Goal: Task Accomplishment & Management: Manage account settings

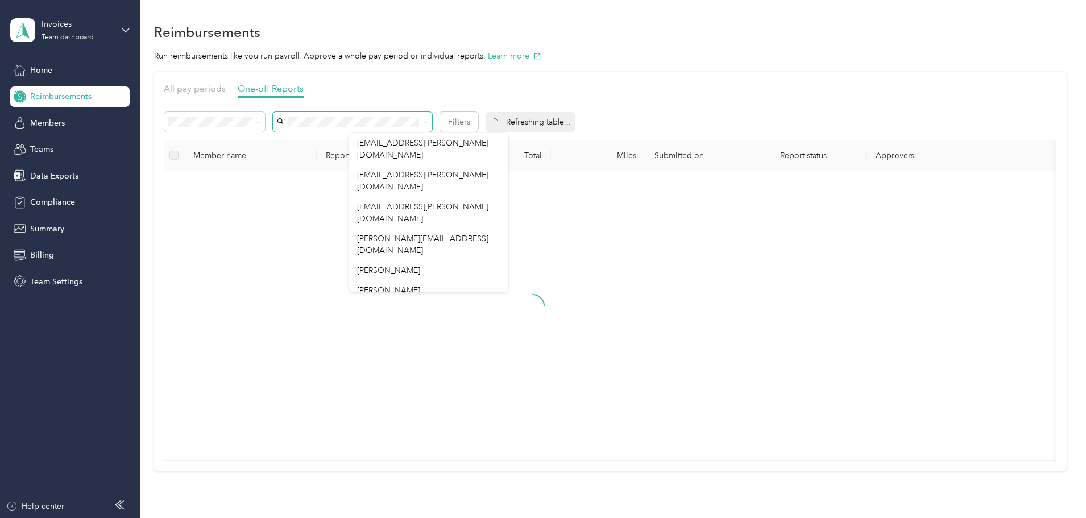
click at [181, 172] on div "All pay periods One-off Reports Filters Refreshing table... Member name Report …" at bounding box center [610, 271] width 912 height 399
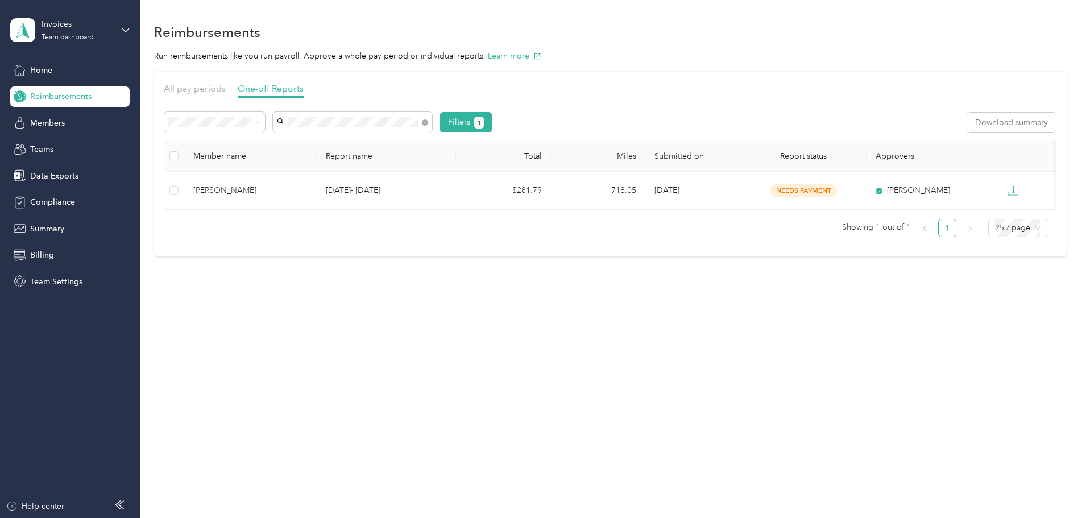
click at [395, 140] on span "[PERSON_NAME]" at bounding box center [389, 140] width 63 height 10
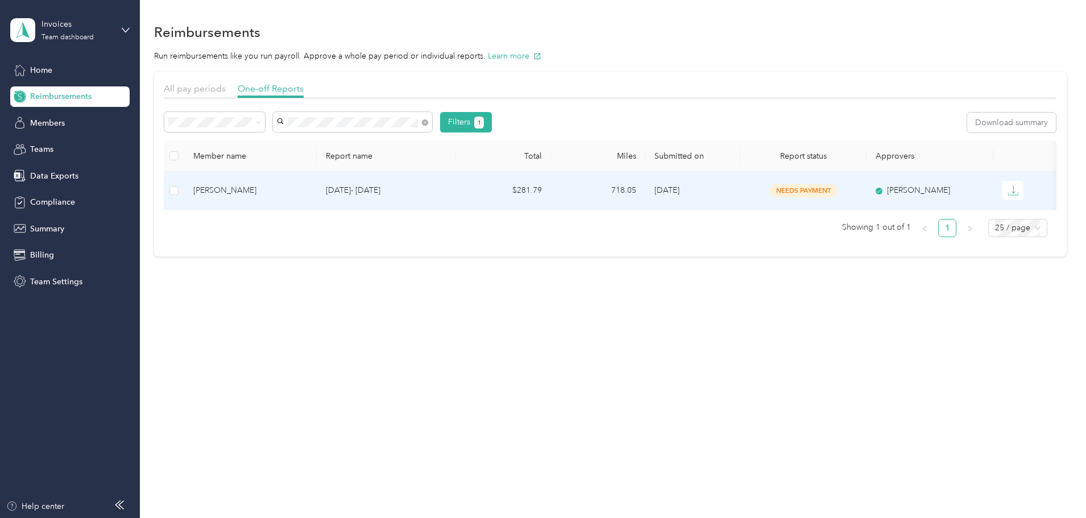
click at [308, 187] on div "[PERSON_NAME]" at bounding box center [250, 190] width 114 height 13
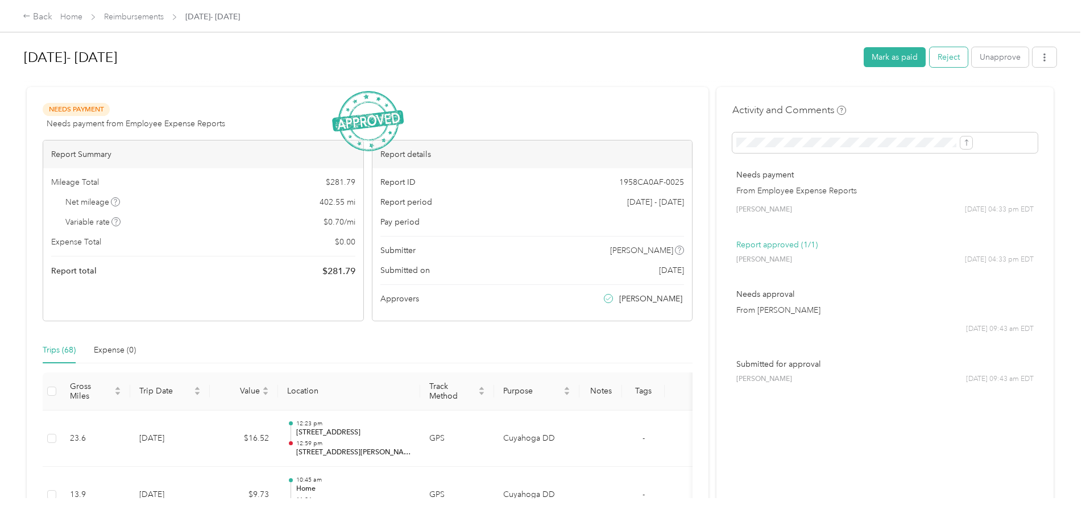
click at [929, 56] on button "Reject" at bounding box center [948, 57] width 38 height 20
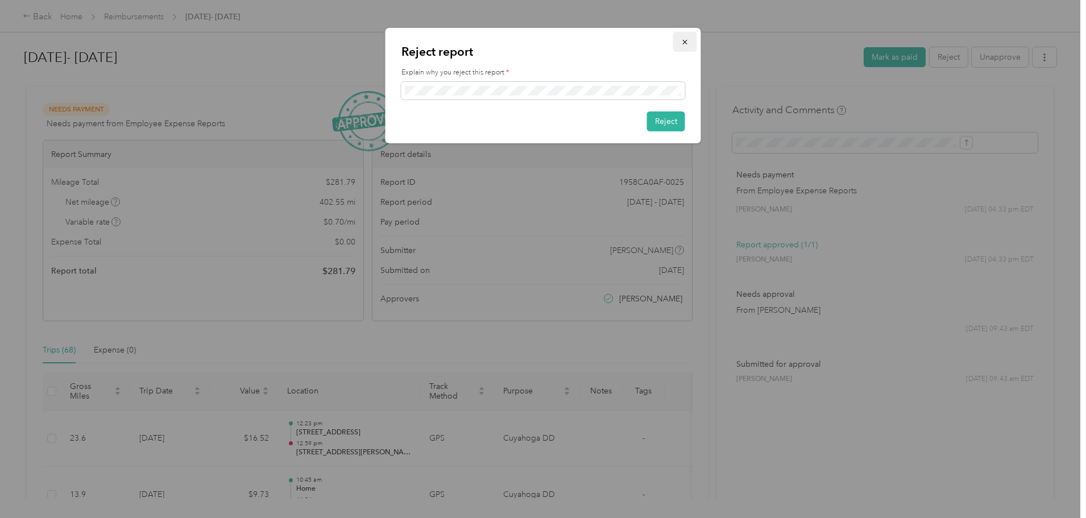
click at [679, 39] on button "button" at bounding box center [685, 42] width 24 height 20
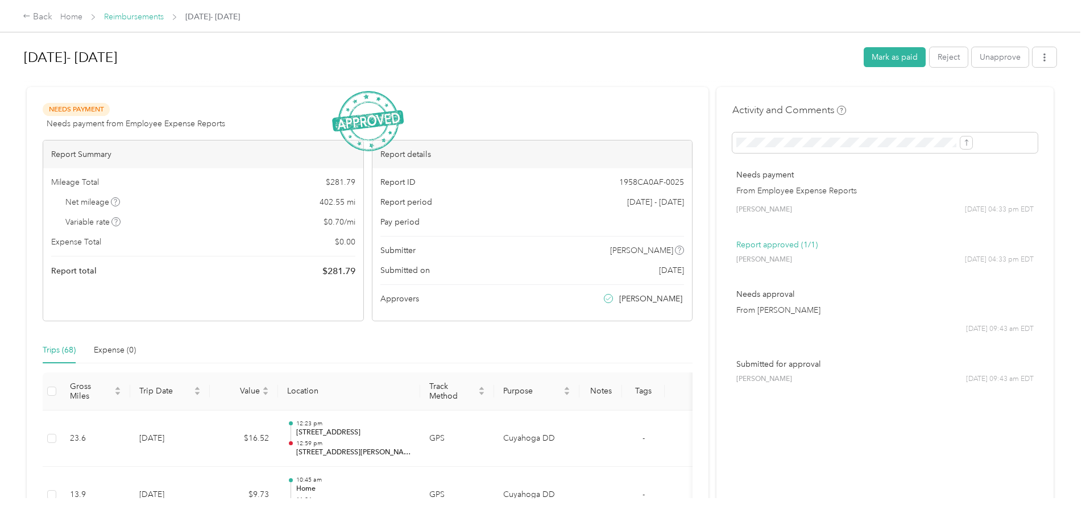
click at [164, 17] on link "Reimbursements" at bounding box center [134, 17] width 60 height 10
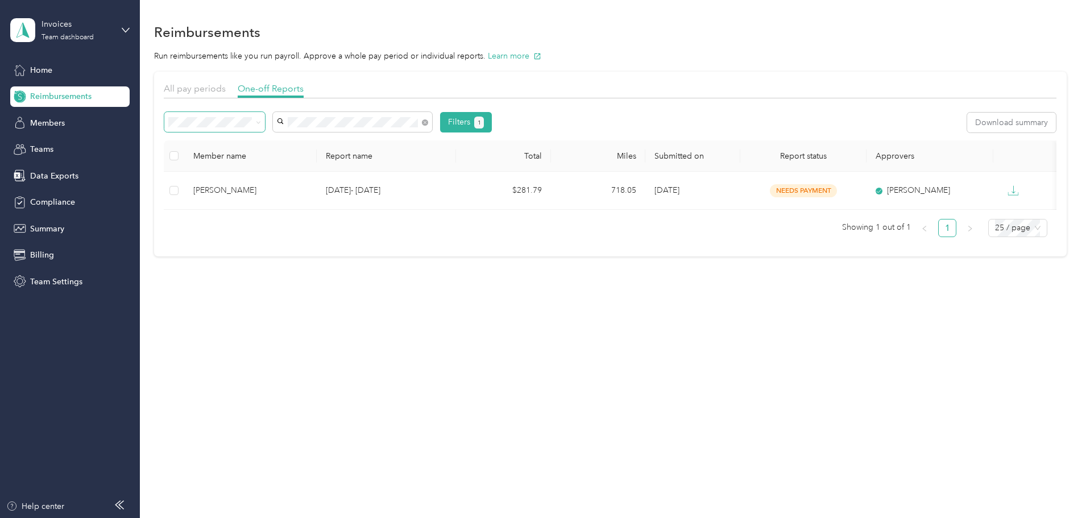
click at [261, 123] on icon at bounding box center [258, 122] width 5 height 5
click at [272, 144] on li "All" at bounding box center [291, 143] width 101 height 20
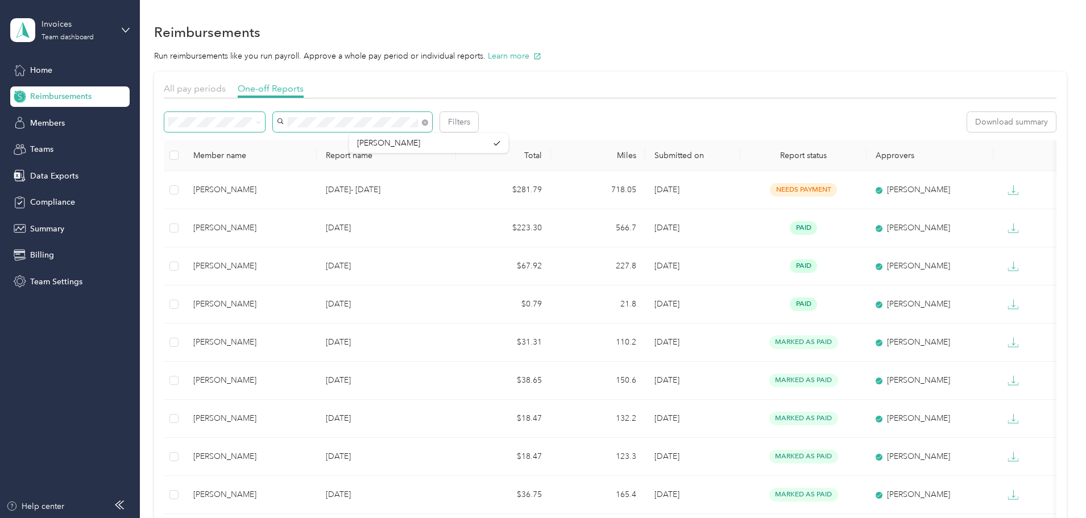
click at [354, 125] on span at bounding box center [352, 122] width 159 height 20
click at [376, 135] on li "[PERSON_NAME]" at bounding box center [428, 140] width 159 height 20
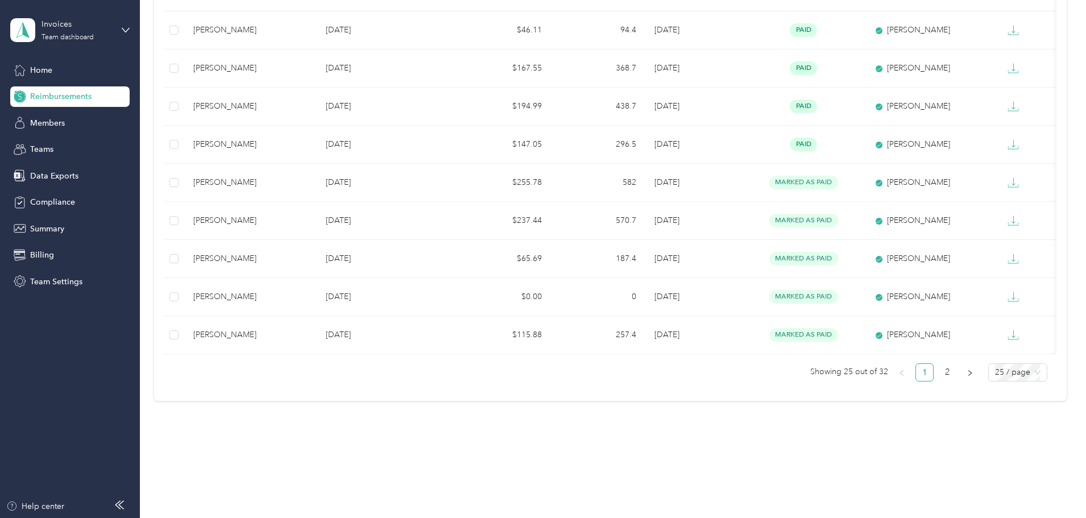
scroll to position [778, 0]
click at [939, 371] on link "2" at bounding box center [947, 372] width 17 height 17
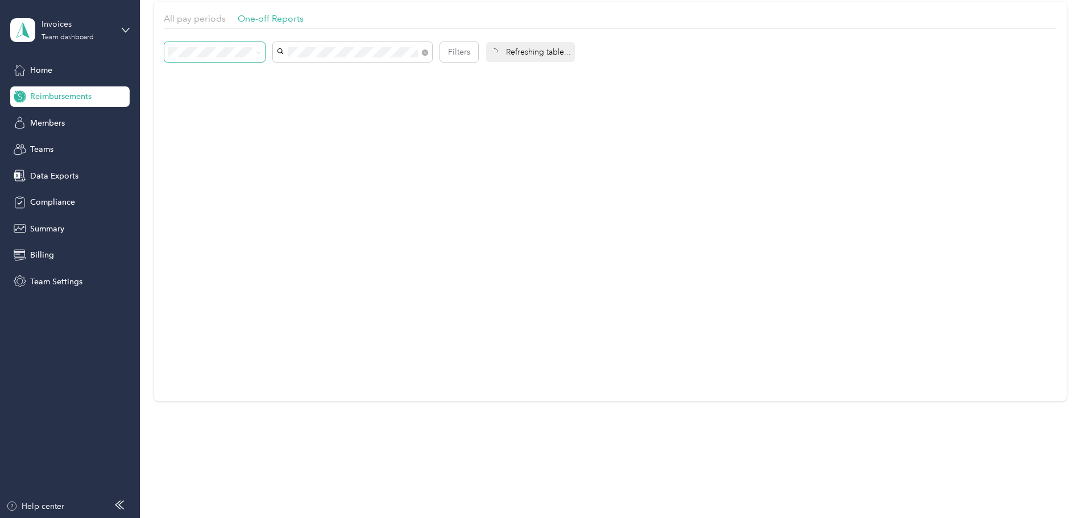
scroll to position [78, 0]
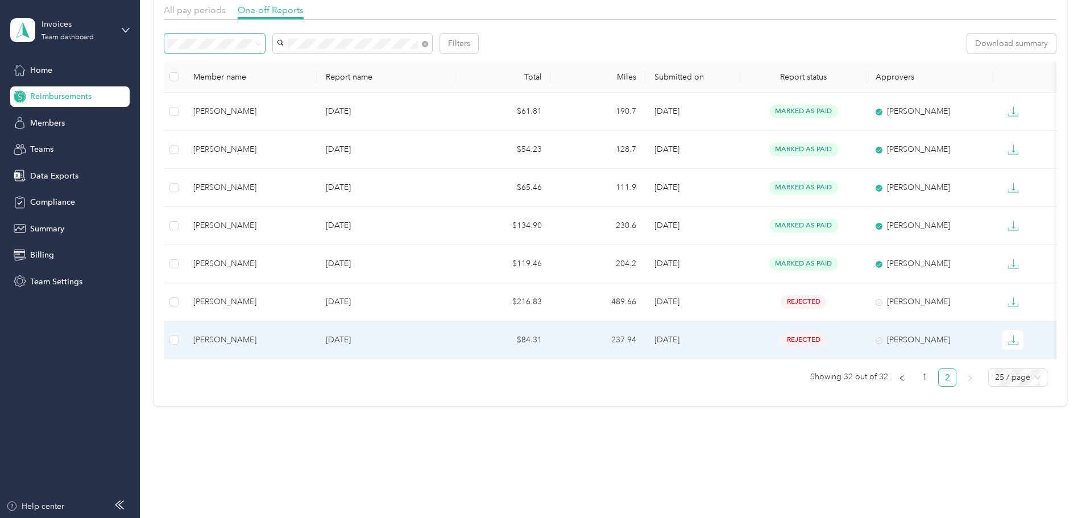
click at [447, 337] on p "[DATE]" at bounding box center [386, 340] width 121 height 13
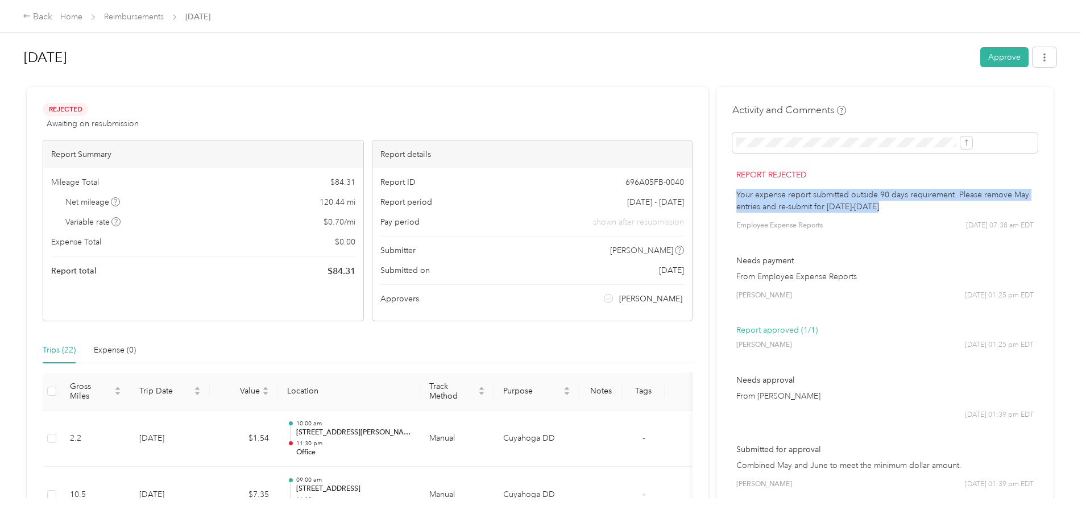
drag, startPoint x: 706, startPoint y: 193, endPoint x: 925, endPoint y: 203, distance: 219.7
click at [925, 203] on p "Your expense report submitted outside 90 days requirement. Please remove May en…" at bounding box center [884, 201] width 297 height 24
copy p "Your expense report submitted outside 90 days requirement. Please remove May en…"
click at [164, 14] on link "Reimbursements" at bounding box center [134, 17] width 60 height 10
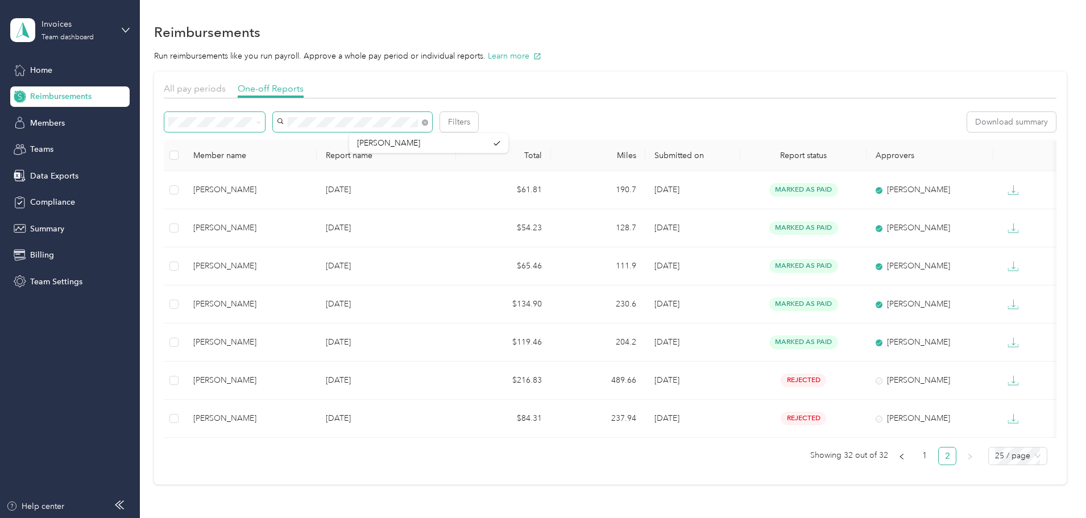
click at [309, 128] on div "Filters" at bounding box center [321, 122] width 314 height 20
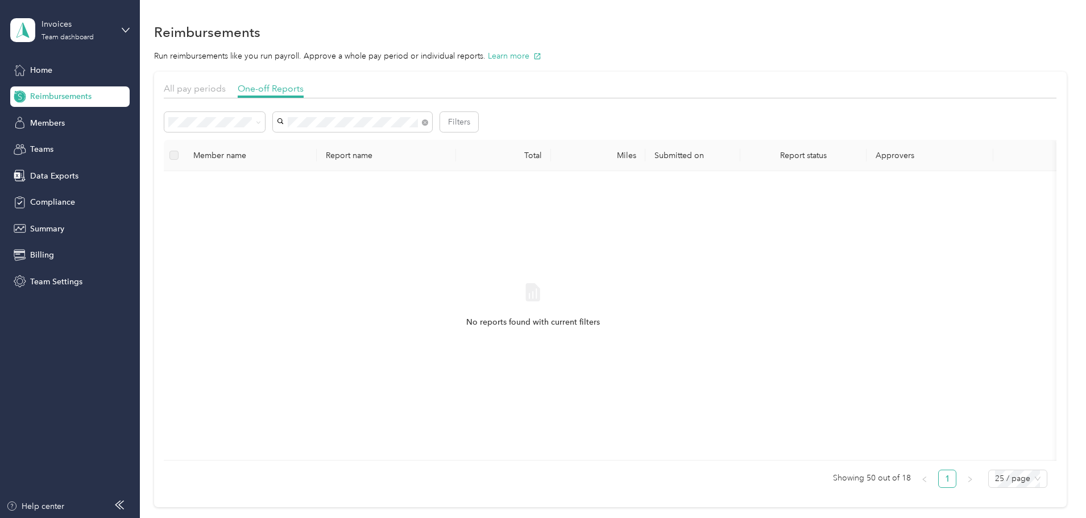
click at [388, 142] on div "[PERSON_NAME]" at bounding box center [428, 143] width 143 height 12
click at [263, 179] on span "Needs payment" at bounding box center [276, 183] width 57 height 10
click at [41, 68] on span "Home" at bounding box center [41, 70] width 22 height 12
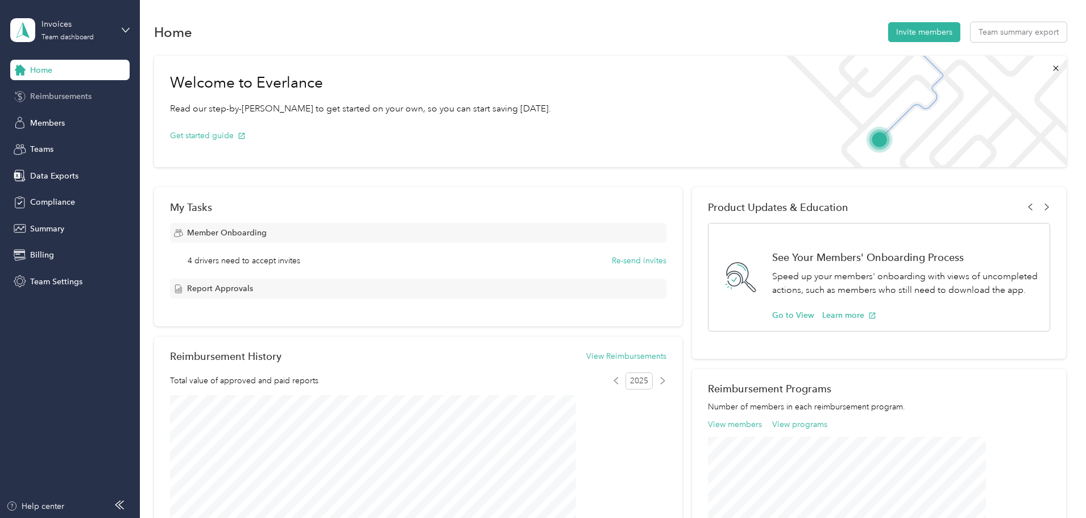
click at [50, 90] on div "Reimbursements" at bounding box center [69, 96] width 119 height 20
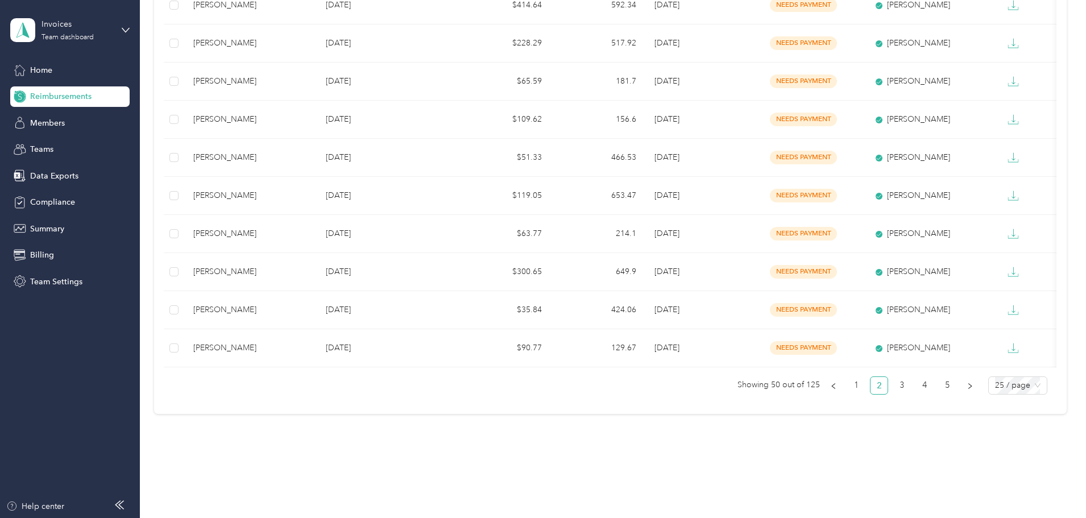
scroll to position [778, 0]
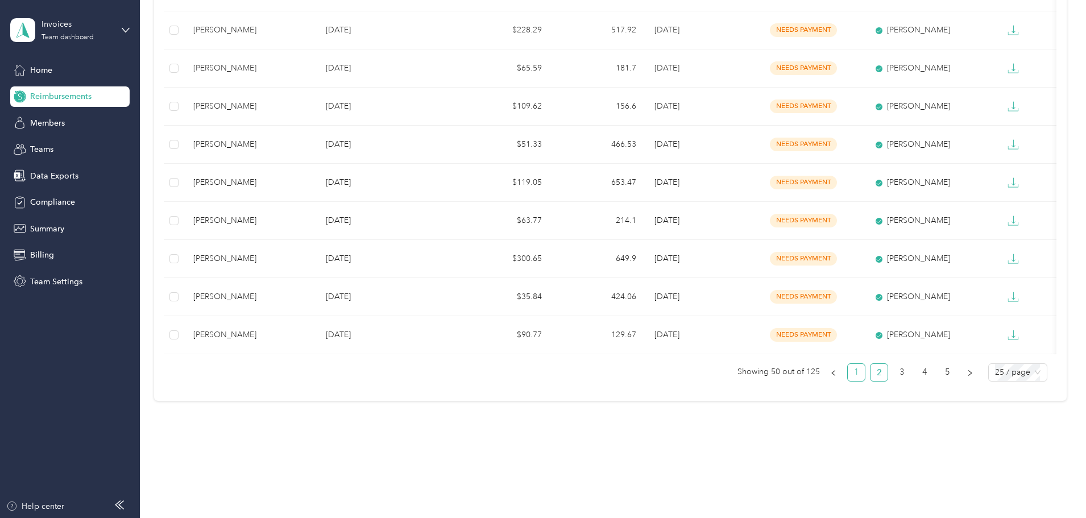
click at [848, 376] on link "1" at bounding box center [856, 372] width 17 height 17
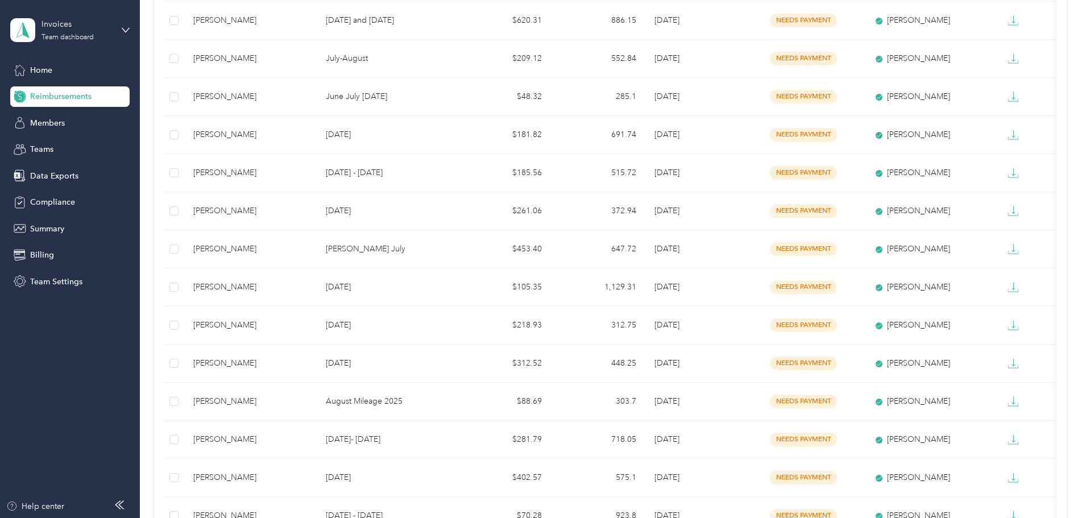
scroll to position [455, 0]
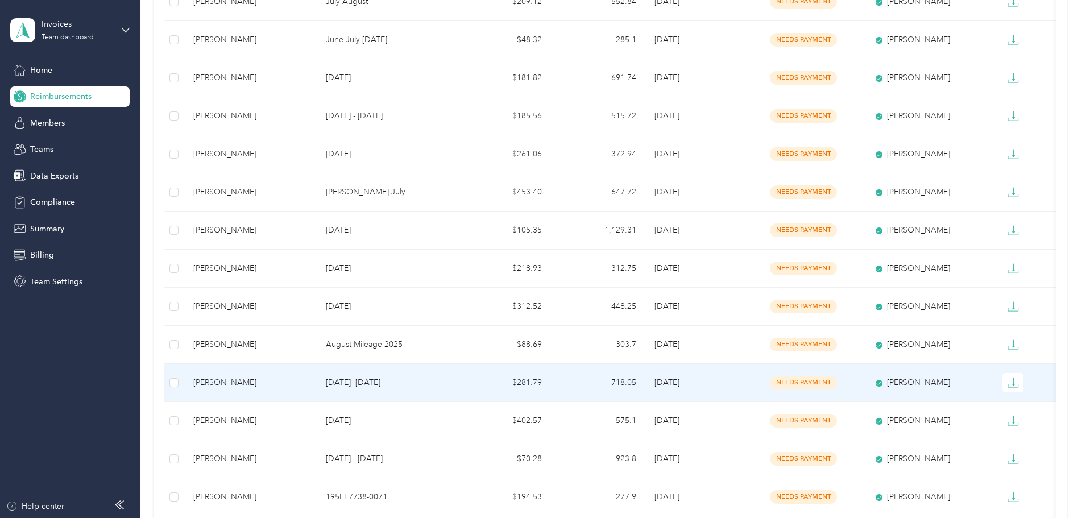
click at [300, 377] on div "[PERSON_NAME]" at bounding box center [250, 382] width 114 height 13
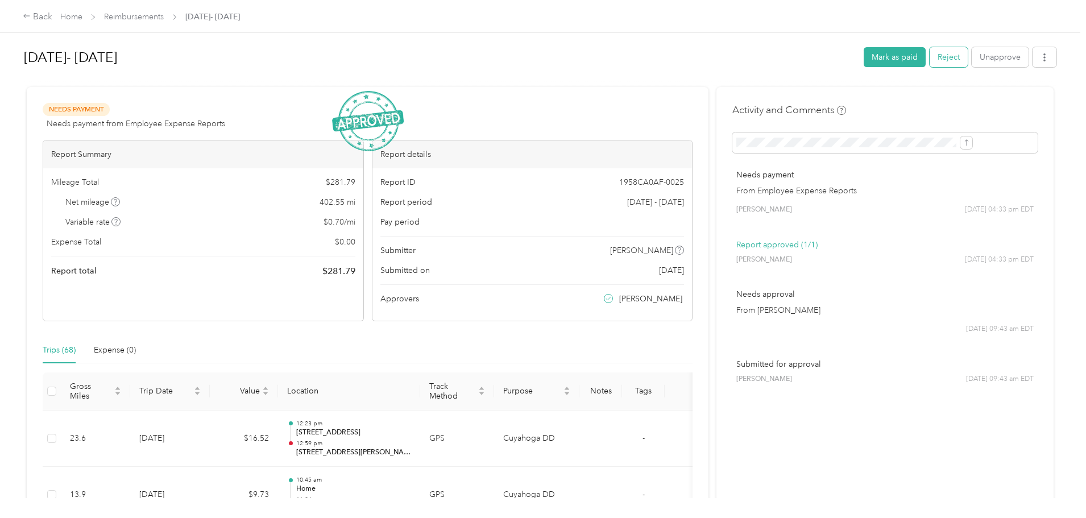
click at [929, 52] on button "Reject" at bounding box center [948, 57] width 38 height 20
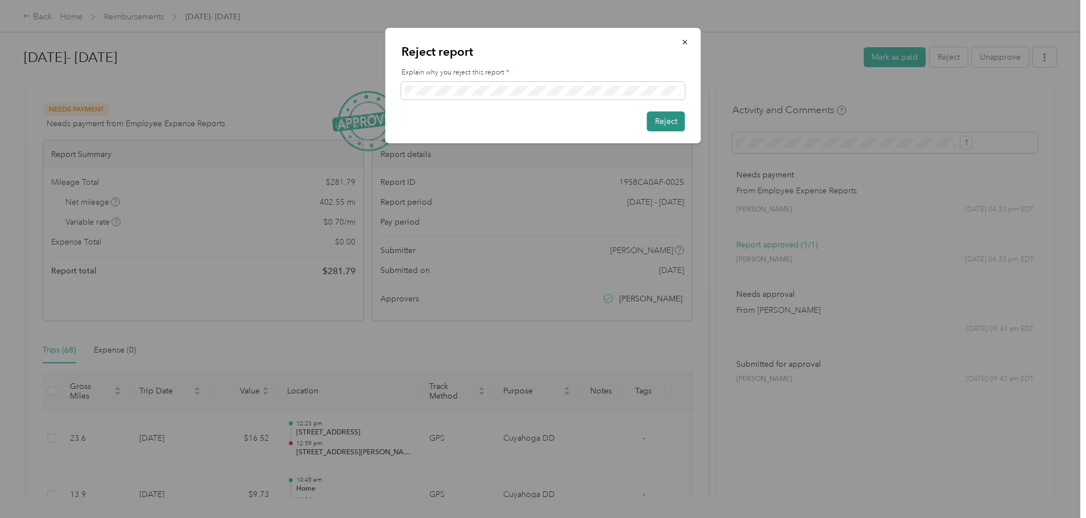
click at [667, 118] on button "Reject" at bounding box center [666, 121] width 38 height 20
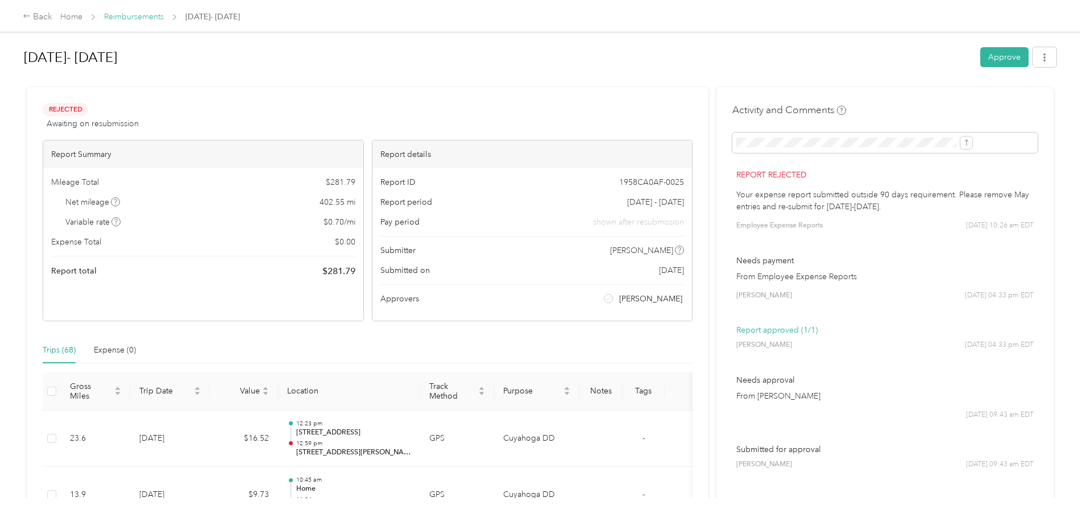
click at [164, 18] on link "Reimbursements" at bounding box center [134, 17] width 60 height 10
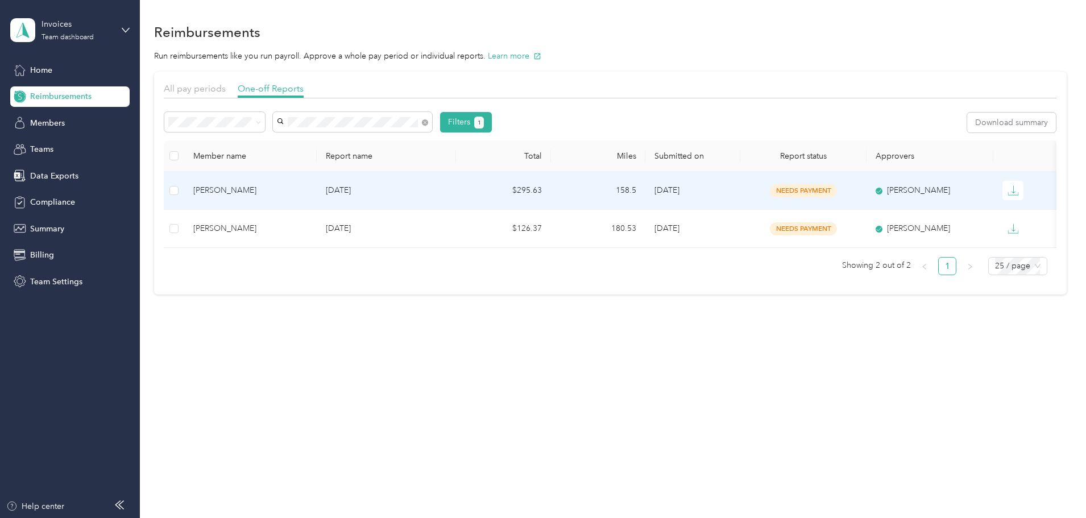
click at [289, 185] on div "[PERSON_NAME]" at bounding box center [250, 190] width 114 height 13
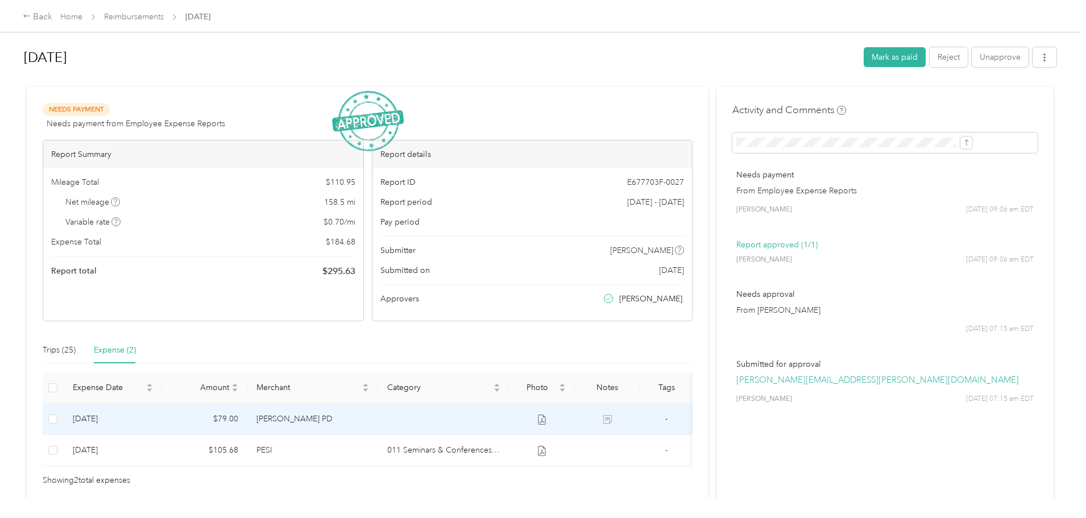
click at [362, 420] on td "[PERSON_NAME] PD" at bounding box center [312, 419] width 131 height 31
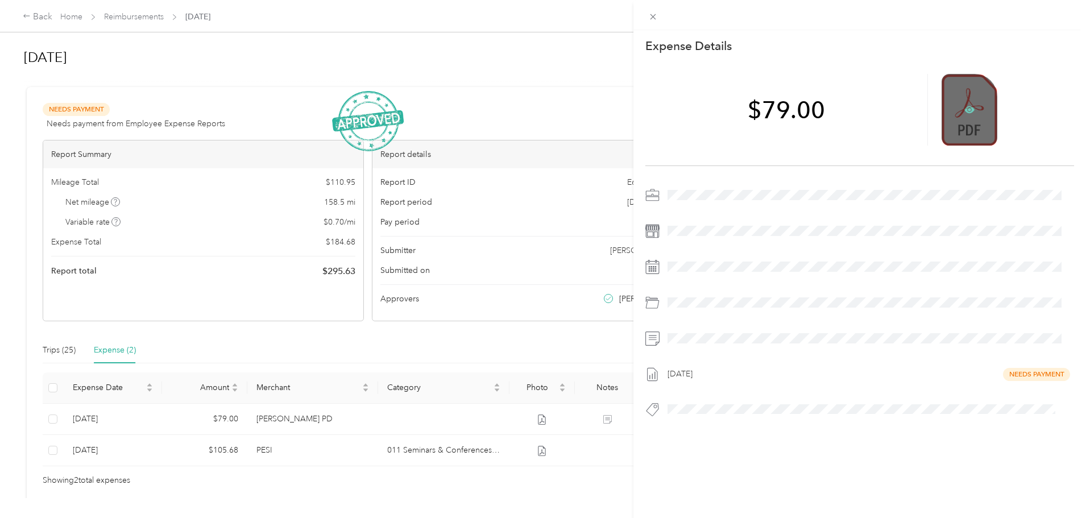
click at [964, 111] on icon at bounding box center [969, 109] width 10 height 7
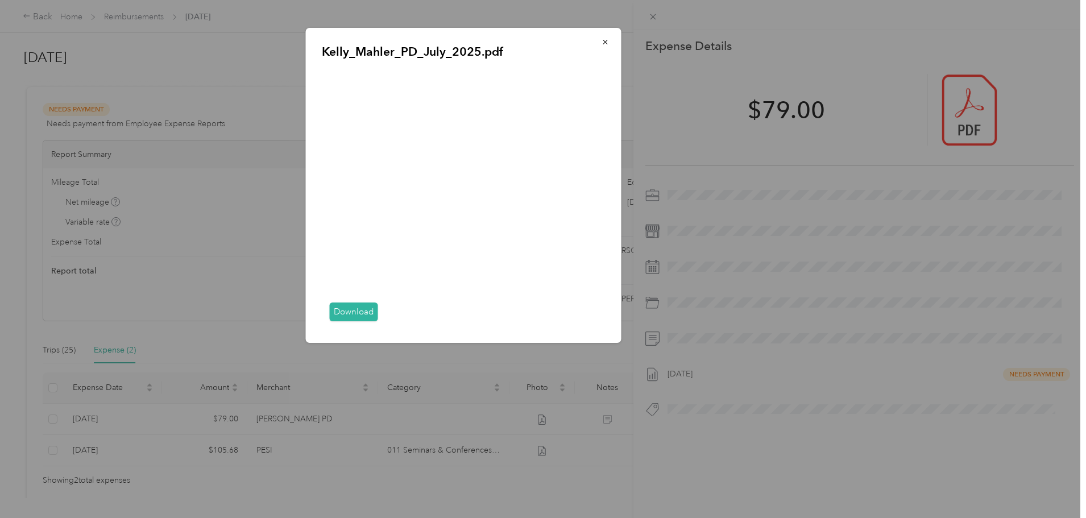
click at [356, 310] on link "Download" at bounding box center [354, 311] width 48 height 19
drag, startPoint x: 601, startPoint y: 41, endPoint x: 617, endPoint y: 27, distance: 21.3
click at [601, 41] on icon "button" at bounding box center [605, 42] width 8 height 8
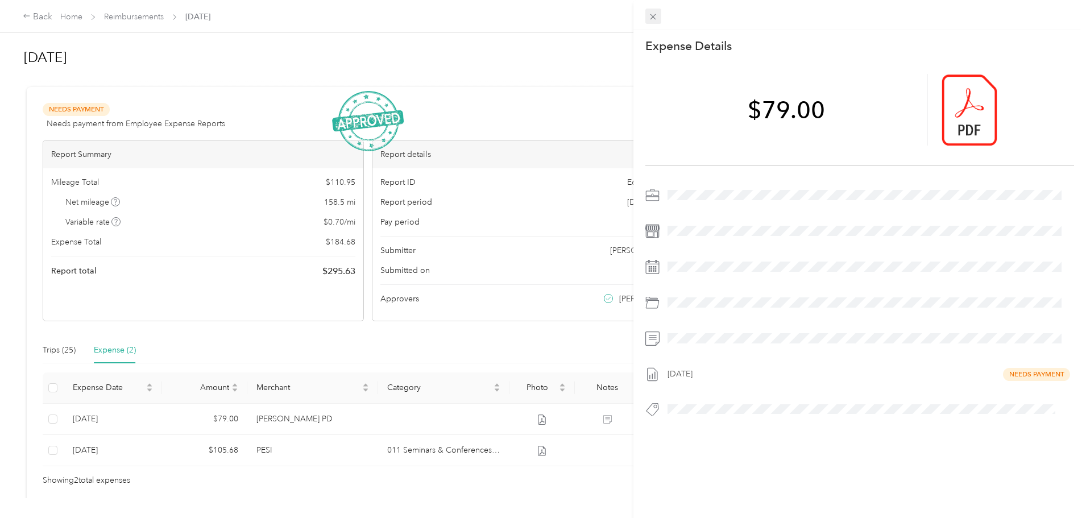
click at [651, 15] on icon at bounding box center [653, 17] width 6 height 6
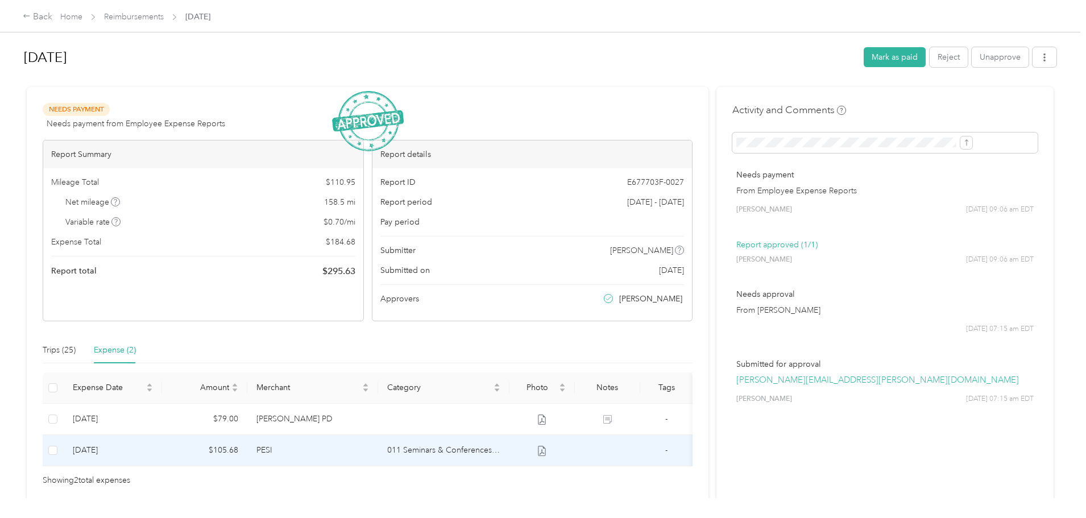
click at [326, 447] on td "PESI" at bounding box center [312, 450] width 131 height 31
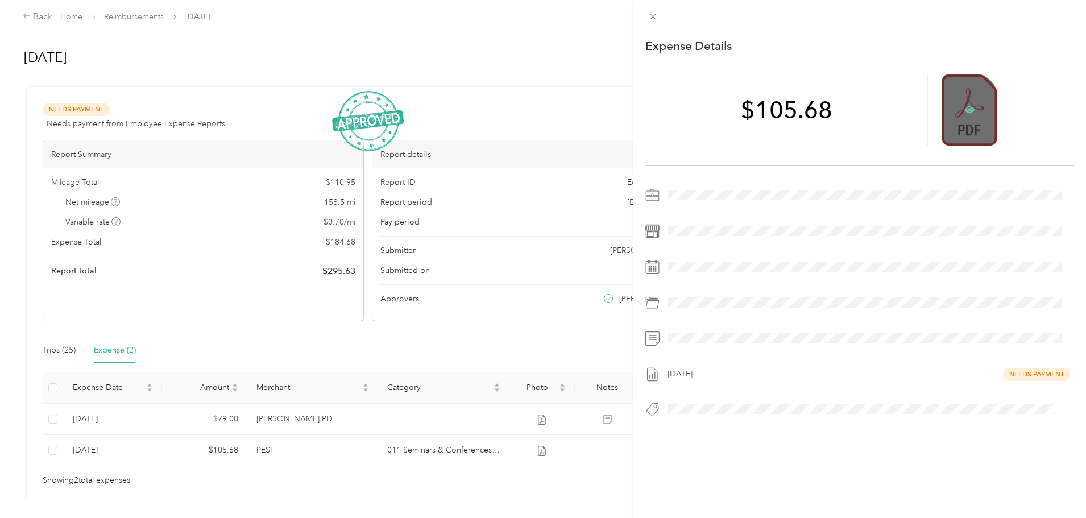
click at [964, 106] on icon at bounding box center [969, 110] width 10 height 10
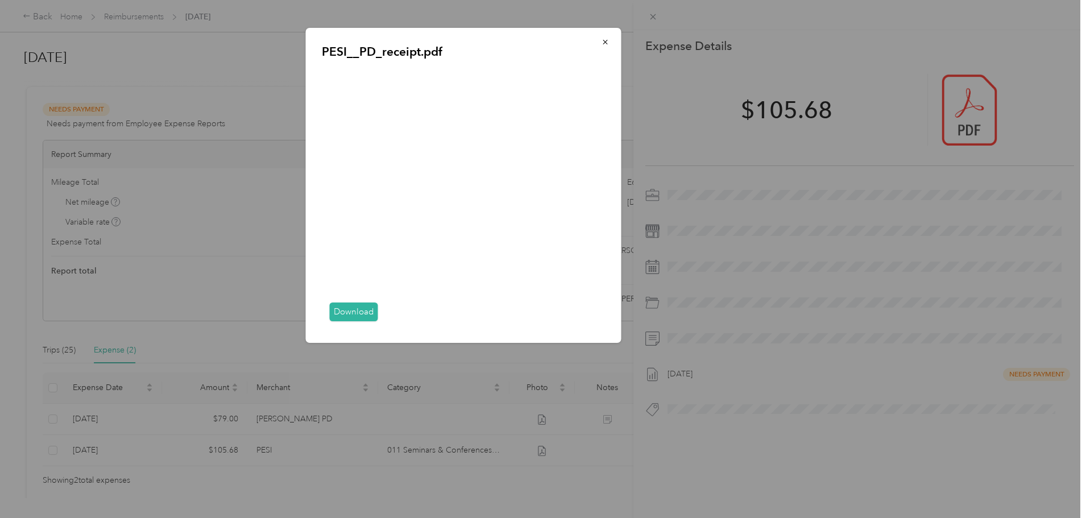
click at [345, 309] on link "Download" at bounding box center [354, 311] width 48 height 19
click at [603, 44] on icon "button" at bounding box center [605, 42] width 5 height 5
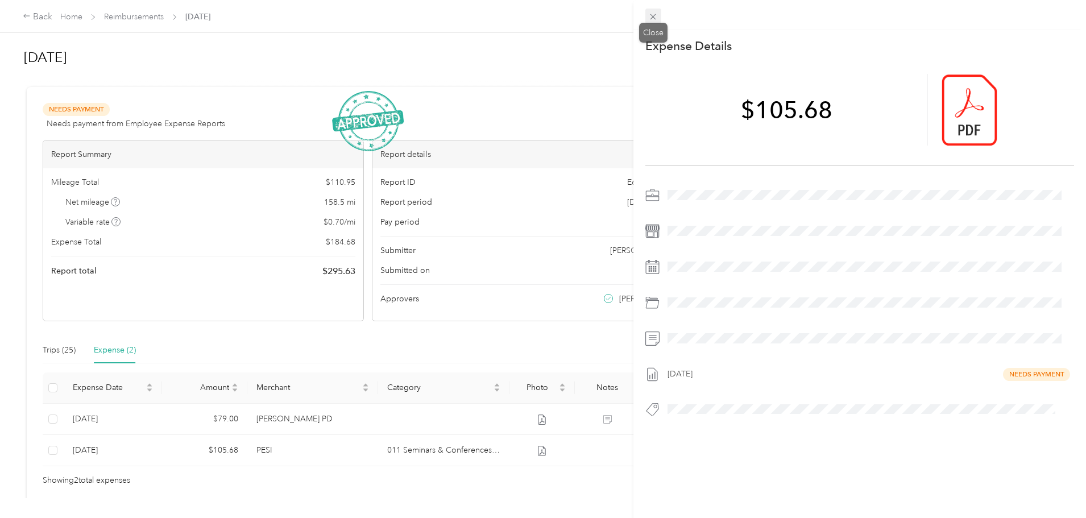
click at [654, 14] on icon at bounding box center [653, 17] width 10 height 10
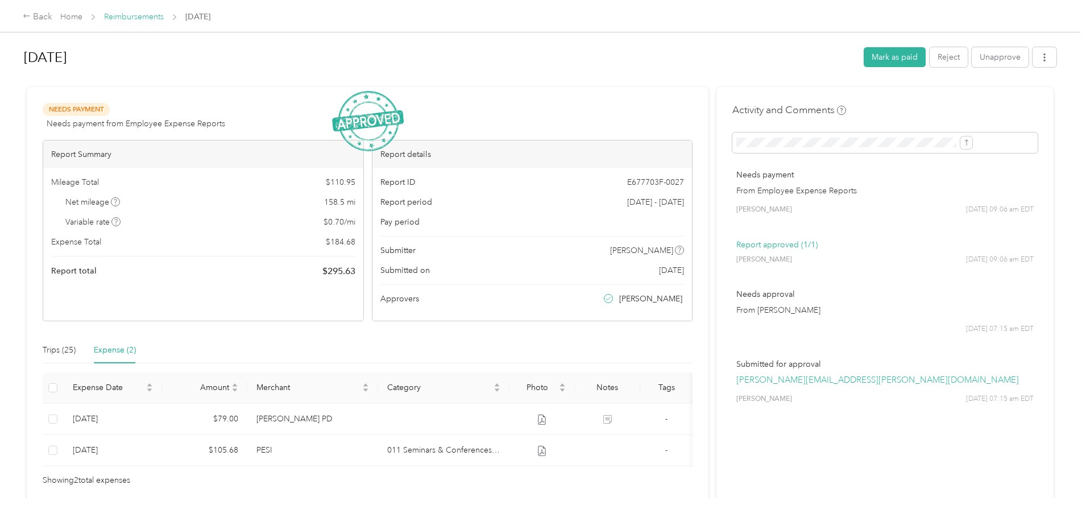
click at [164, 16] on link "Reimbursements" at bounding box center [134, 17] width 60 height 10
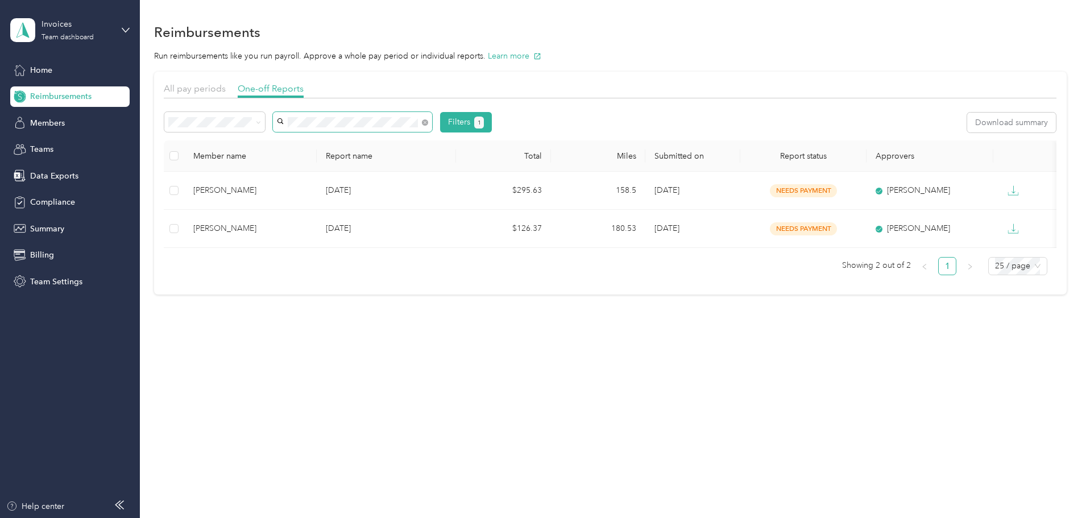
click at [392, 117] on span at bounding box center [352, 122] width 159 height 20
click at [319, 125] on div "Filters 1" at bounding box center [327, 122] width 327 height 20
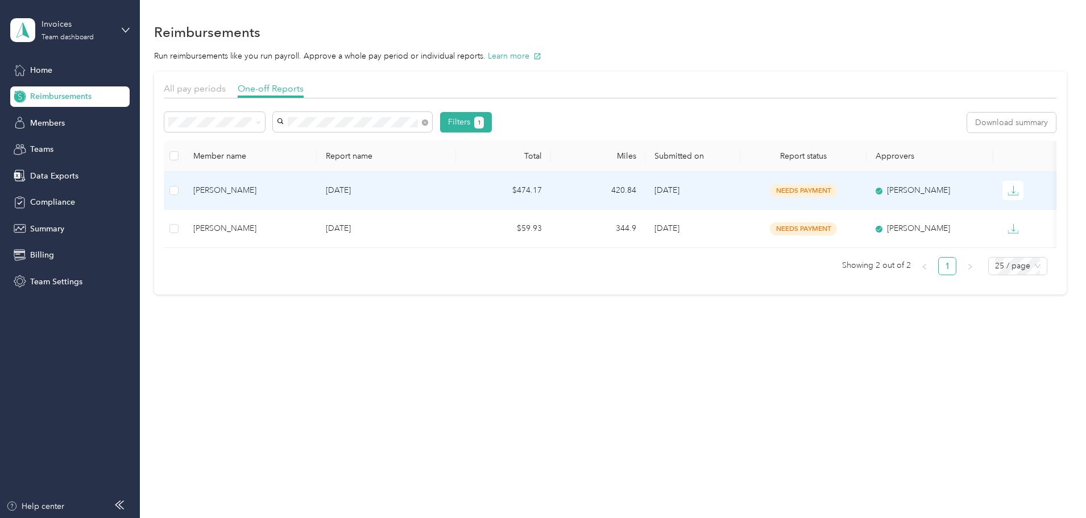
click at [297, 188] on div "[PERSON_NAME]" at bounding box center [250, 190] width 114 height 13
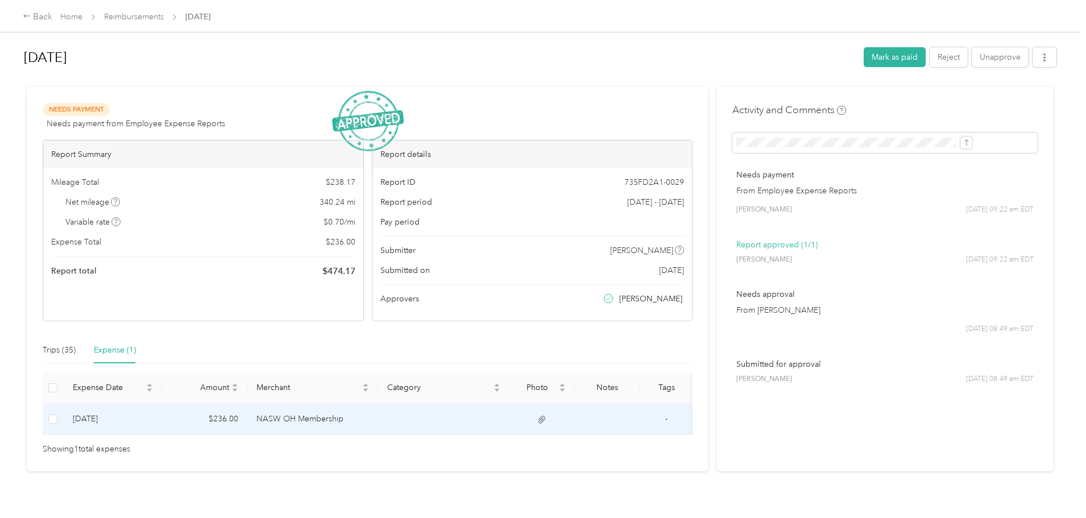
click at [357, 419] on td "NASW OH Membership" at bounding box center [312, 419] width 131 height 31
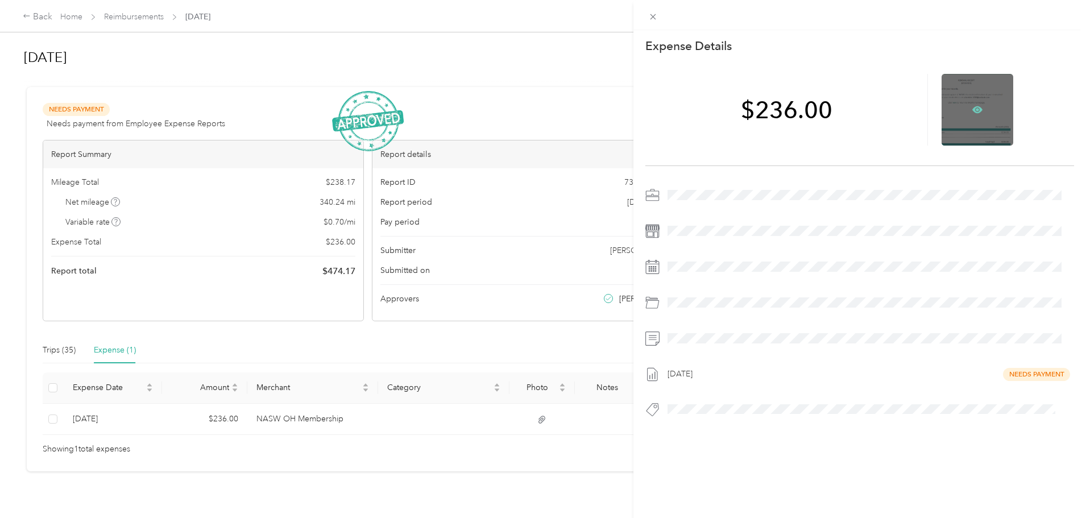
click at [975, 109] on icon at bounding box center [977, 109] width 10 height 7
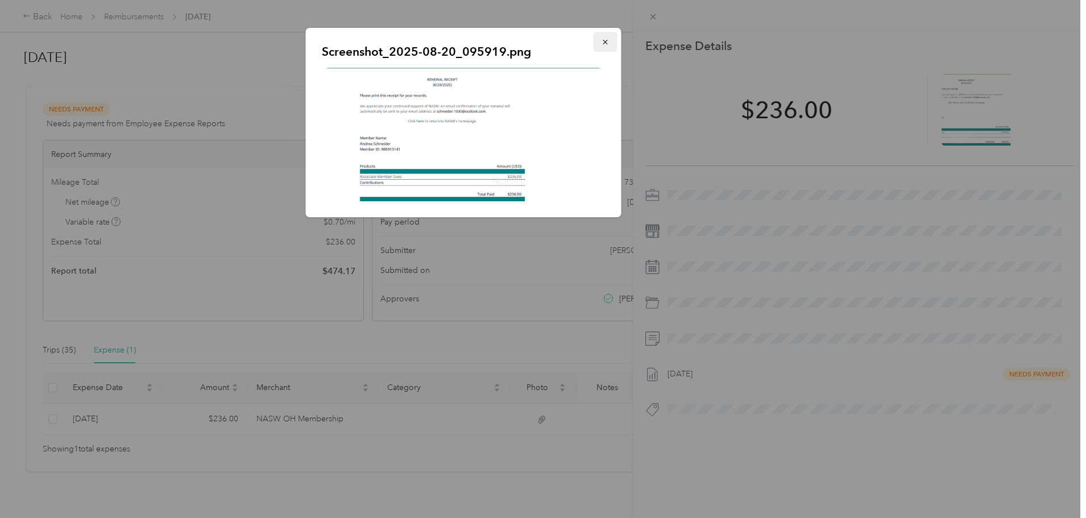
click at [605, 44] on icon "button" at bounding box center [605, 42] width 8 height 8
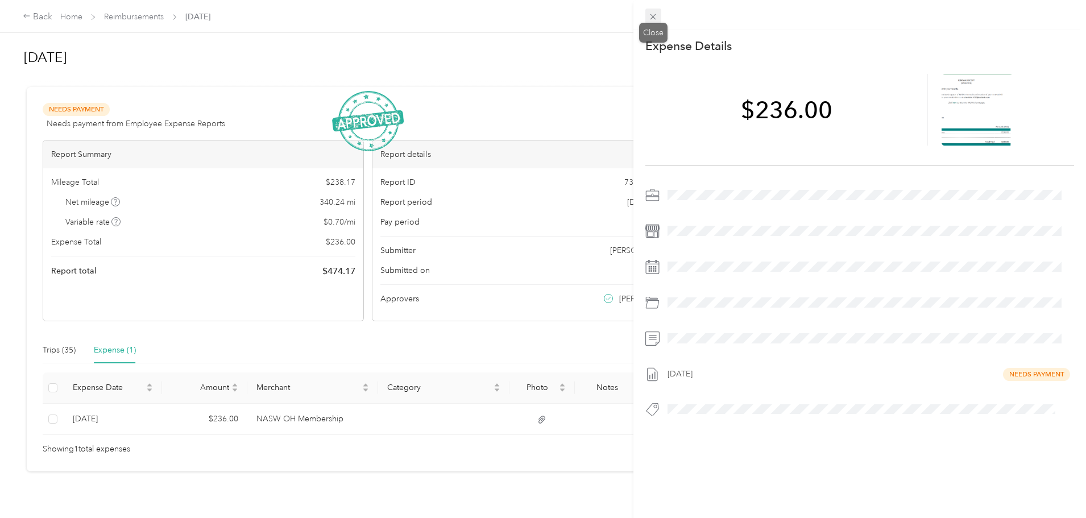
click at [658, 16] on span at bounding box center [653, 17] width 16 height 16
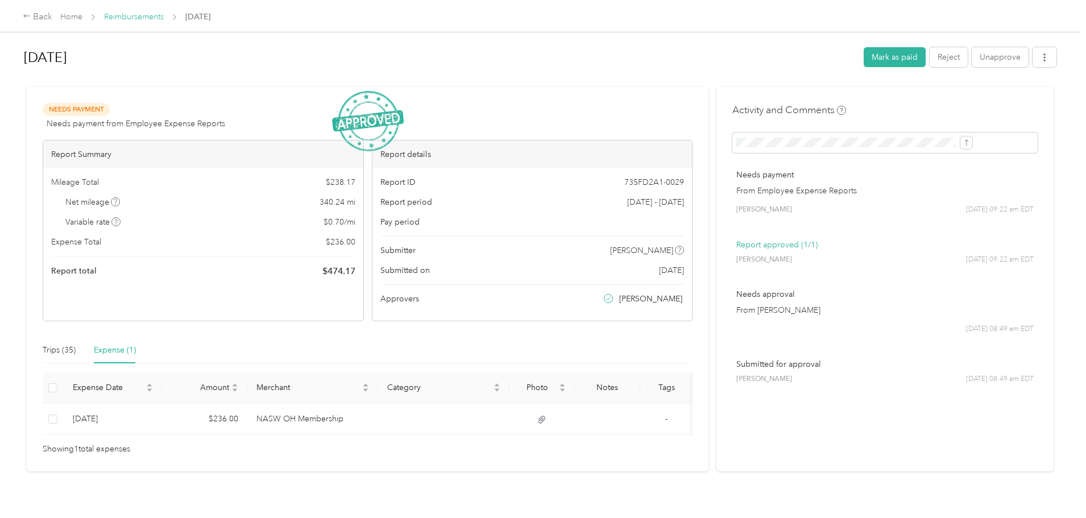
click at [164, 15] on link "Reimbursements" at bounding box center [134, 17] width 60 height 10
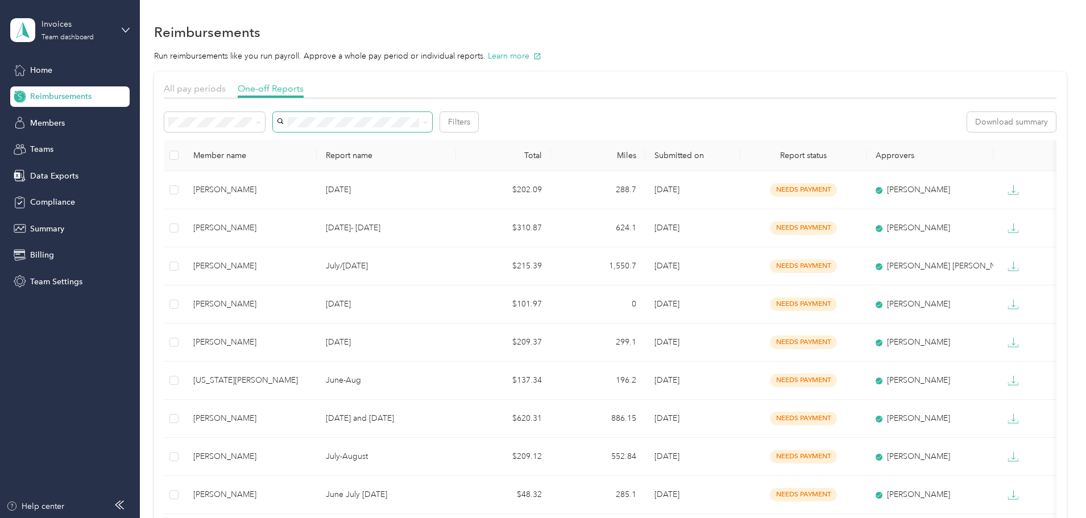
click at [267, 159] on span "Needs approval" at bounding box center [277, 163] width 58 height 10
